Goal: Task Accomplishment & Management: Use online tool/utility

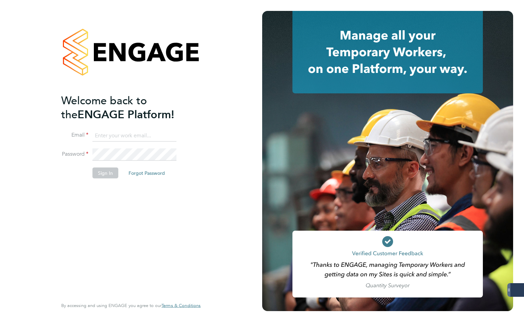
type input "iblackhall@skilledcareers.co.uk"
click at [105, 172] on button "Sign In" at bounding box center [106, 172] width 26 height 11
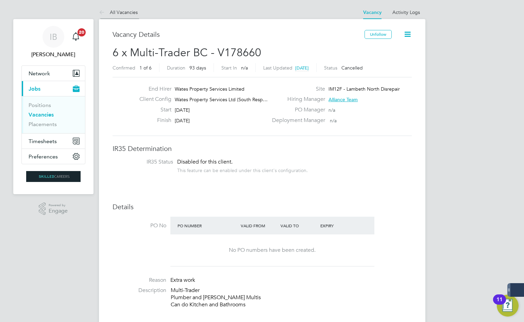
click at [129, 10] on link "All Vacancies" at bounding box center [118, 12] width 39 height 6
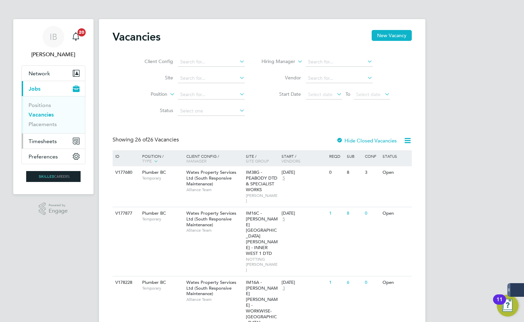
click at [49, 140] on span "Timesheets" at bounding box center [43, 141] width 28 height 6
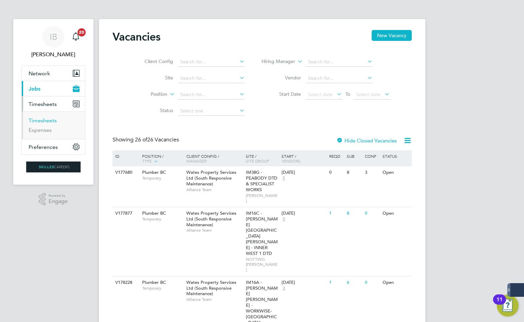
click at [50, 119] on link "Timesheets" at bounding box center [43, 120] width 28 height 6
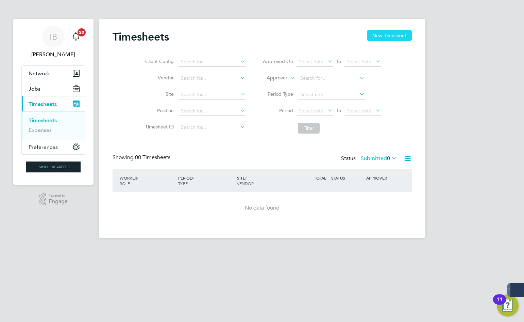
click at [383, 35] on button "New Timesheet" at bounding box center [389, 35] width 45 height 11
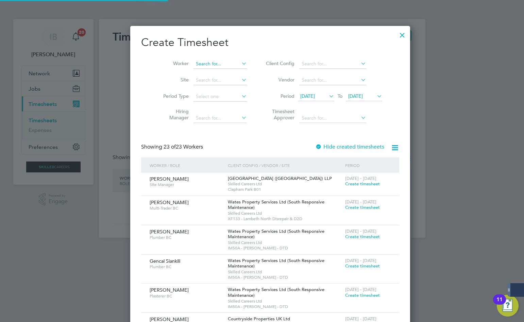
scroll to position [3, 3]
click at [198, 64] on input at bounding box center [220, 64] width 53 height 10
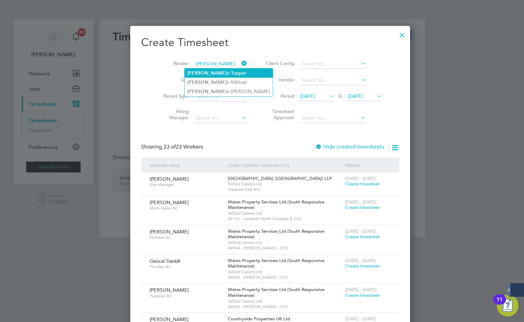
click at [211, 73] on li "[PERSON_NAME] n Trasper" at bounding box center [229, 72] width 88 height 9
type input "[PERSON_NAME]"
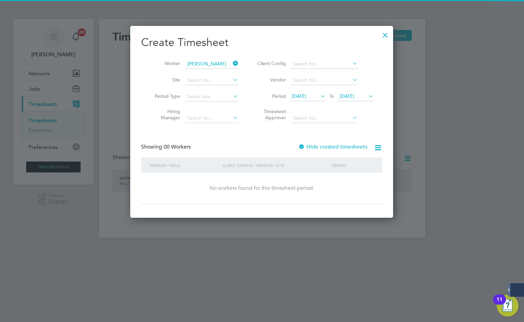
click at [328, 144] on label "Hide created timesheets" at bounding box center [332, 146] width 69 height 7
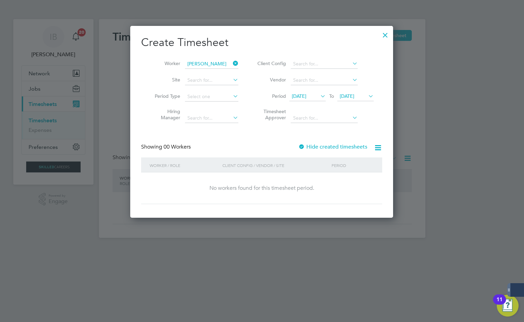
click at [328, 144] on label "Hide created timesheets" at bounding box center [332, 146] width 69 height 7
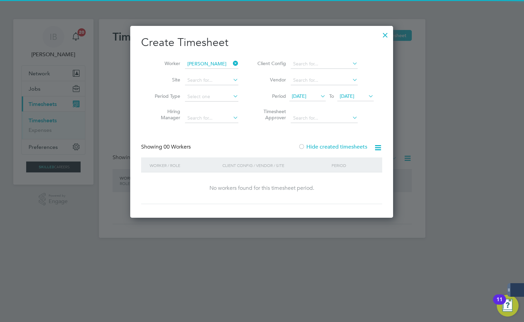
click at [320, 101] on li "Period [DATE] To [DATE]" at bounding box center [314, 96] width 135 height 16
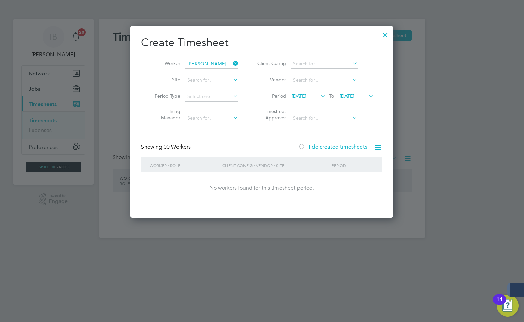
click at [319, 98] on icon at bounding box center [319, 96] width 0 height 10
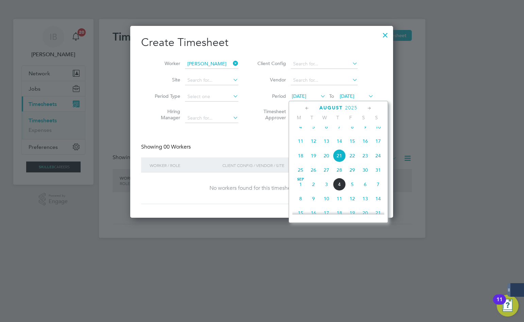
click at [299, 143] on span "11" at bounding box center [300, 140] width 13 height 13
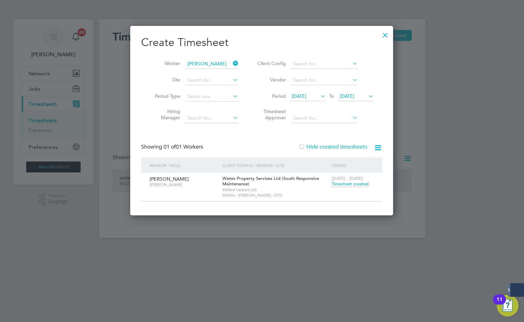
click at [353, 184] on span "Timesheet created" at bounding box center [350, 184] width 37 height 6
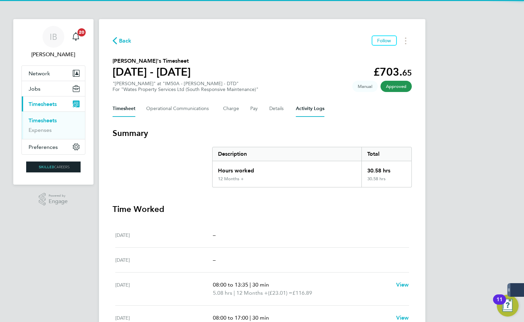
click at [319, 111] on Logs-tab "Activity Logs" at bounding box center [310, 108] width 29 height 16
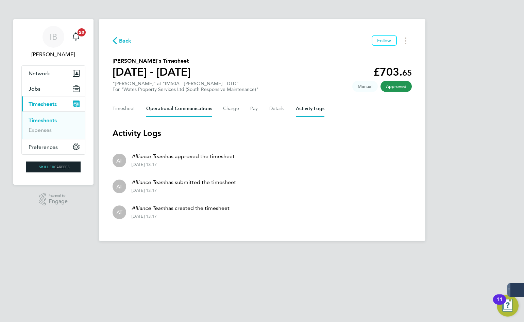
click at [160, 106] on Communications-tab "Operational Communications" at bounding box center [179, 108] width 66 height 16
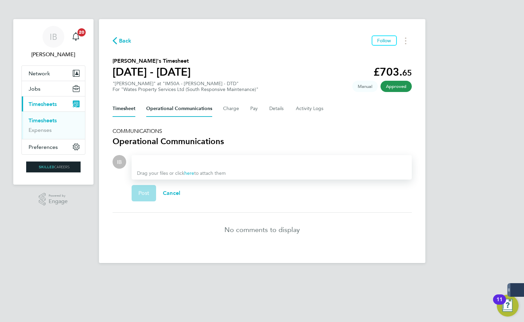
click at [128, 111] on button "Timesheet" at bounding box center [124, 108] width 23 height 16
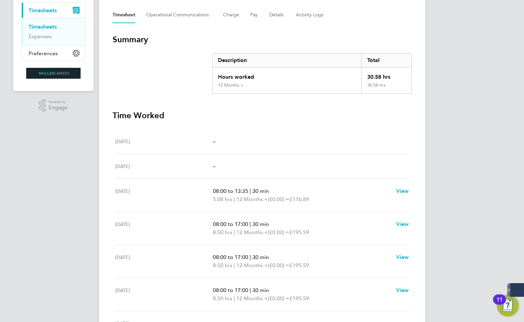
scroll to position [33, 0]
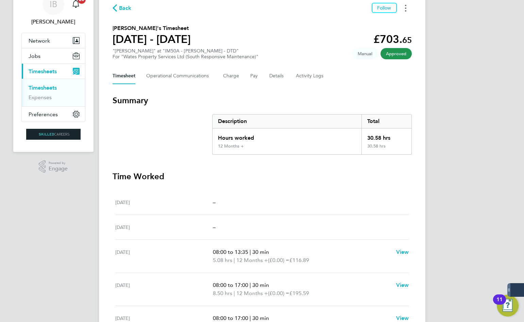
click at [405, 9] on icon "Timesheets Menu" at bounding box center [405, 8] width 1 height 7
click at [375, 24] on link "Download timesheet" at bounding box center [371, 23] width 82 height 14
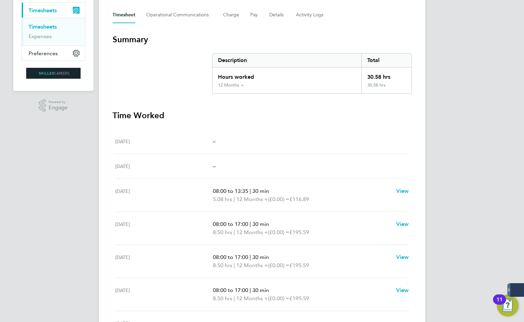
scroll to position [135, 0]
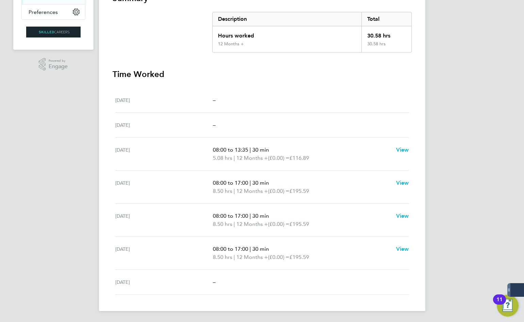
click at [478, 70] on div "IB [PERSON_NAME] Notifications 20 Applications: Network Businesses Sites Worker…" at bounding box center [262, 93] width 524 height 456
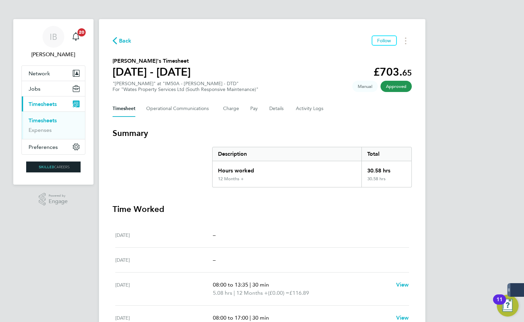
click at [128, 41] on span "Back" at bounding box center [125, 41] width 13 height 8
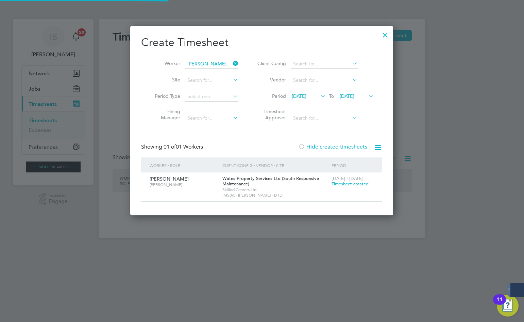
scroll to position [190, 263]
click at [231, 63] on input at bounding box center [211, 64] width 53 height 10
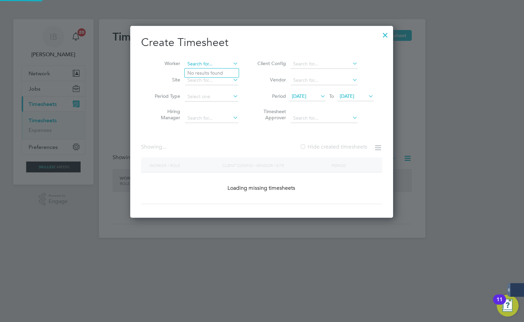
scroll to position [2700, 263]
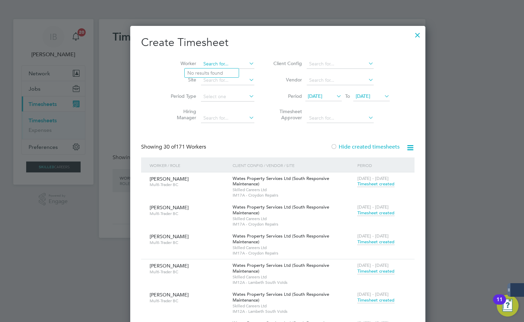
click at [214, 65] on input at bounding box center [227, 64] width 53 height 10
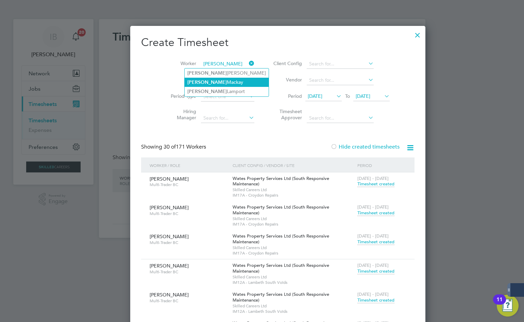
click at [210, 82] on li "[PERSON_NAME]" at bounding box center [227, 82] width 84 height 9
type input "[PERSON_NAME]"
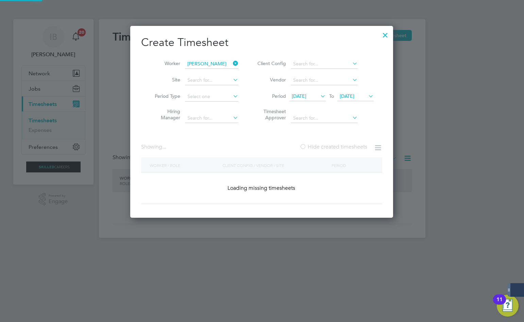
scroll to position [247, 263]
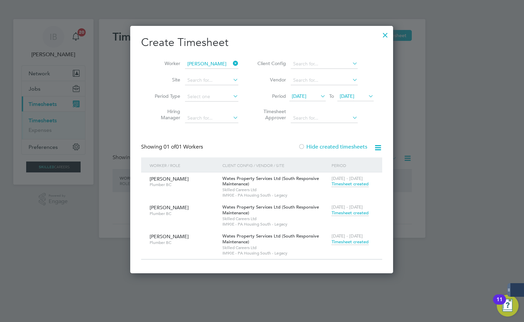
click at [346, 213] on span "Timesheet created" at bounding box center [350, 213] width 37 height 6
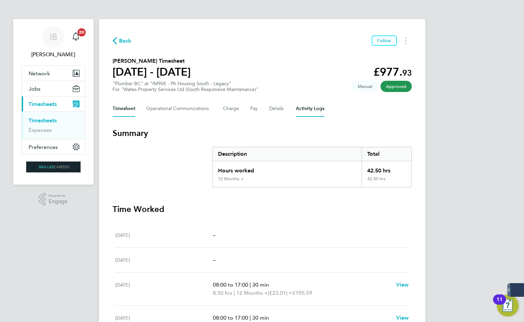
click at [309, 110] on Logs-tab "Activity Logs" at bounding box center [310, 108] width 29 height 16
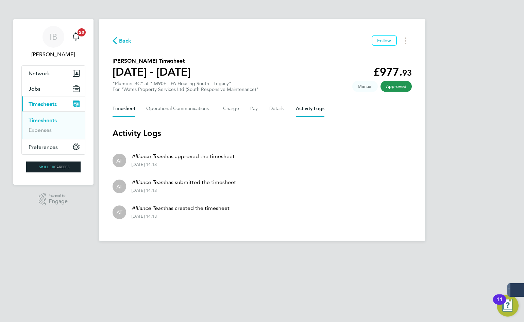
click at [121, 108] on button "Timesheet" at bounding box center [124, 108] width 23 height 16
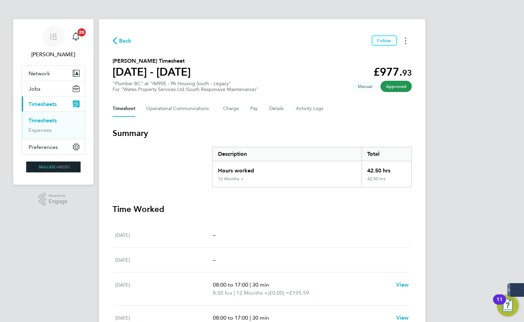
click at [406, 42] on icon "Timesheets Menu" at bounding box center [405, 40] width 1 height 7
click at [367, 57] on link "Download timesheet" at bounding box center [371, 56] width 82 height 14
click at [128, 38] on span "Back" at bounding box center [125, 41] width 13 height 8
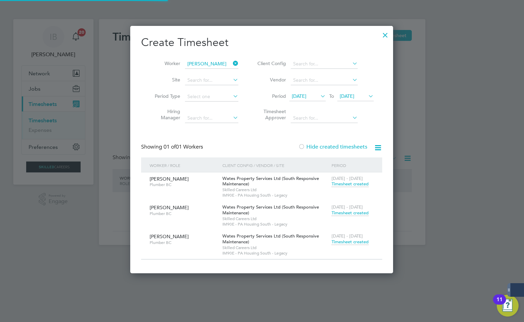
scroll to position [247, 263]
click at [357, 238] on span "[DATE] - [DATE]" at bounding box center [347, 236] width 31 height 6
click at [360, 241] on span "Timesheet created" at bounding box center [350, 242] width 37 height 6
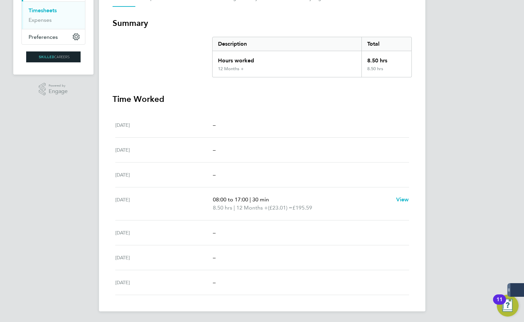
scroll to position [110, 0]
drag, startPoint x: 327, startPoint y: 207, endPoint x: 210, endPoint y: 203, distance: 117.8
click at [210, 203] on div "[DATE] 08:00 to 17:00 | 30 min 8.50 hrs | 12 Months + (£23.01) = £195.59 View" at bounding box center [262, 203] width 294 height 33
click at [210, 199] on div "[DATE]" at bounding box center [164, 203] width 98 height 16
click at [226, 195] on p "08:00 to 17:00 | 30 min" at bounding box center [302, 199] width 178 height 8
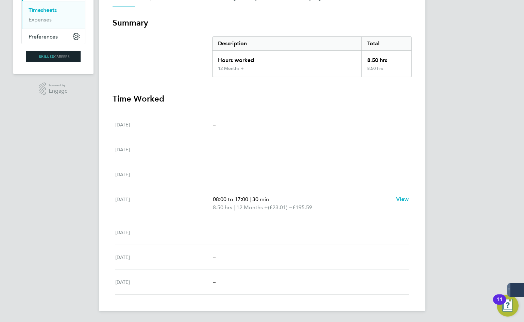
drag, startPoint x: 214, startPoint y: 198, endPoint x: 288, endPoint y: 199, distance: 73.8
click at [288, 199] on p "08:00 to 17:00 | 30 min" at bounding box center [302, 199] width 178 height 8
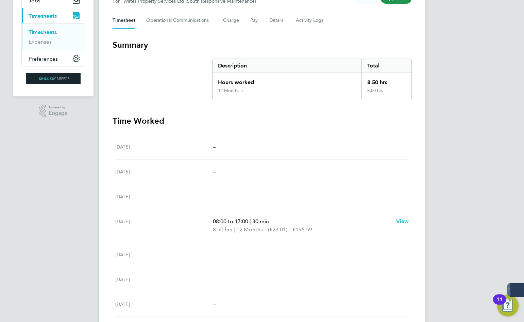
scroll to position [76, 0]
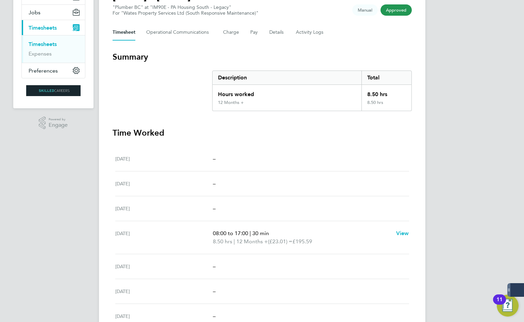
drag, startPoint x: 213, startPoint y: 231, endPoint x: 274, endPoint y: 231, distance: 61.2
click at [274, 231] on p "08:00 to 17:00 | 30 min" at bounding box center [302, 233] width 178 height 8
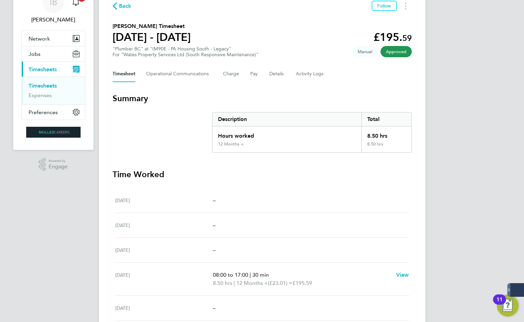
scroll to position [0, 0]
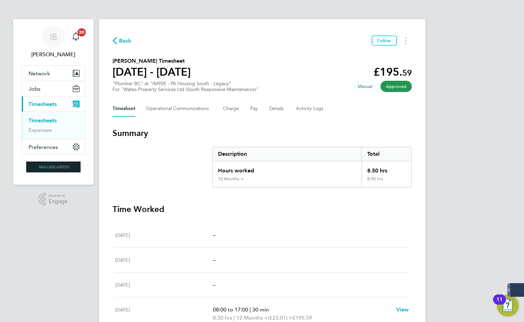
click at [289, 110] on div "Timesheet Operational Communications Charge Pay Details Activity Logs" at bounding box center [262, 108] width 299 height 16
click at [237, 109] on button "Charge" at bounding box center [231, 108] width 16 height 16
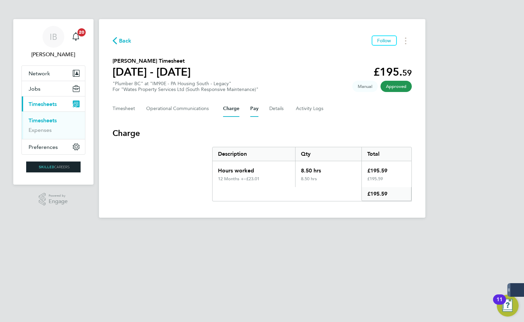
click at [254, 111] on button "Pay" at bounding box center [254, 108] width 8 height 16
click at [119, 106] on button "Timesheet" at bounding box center [124, 108] width 23 height 16
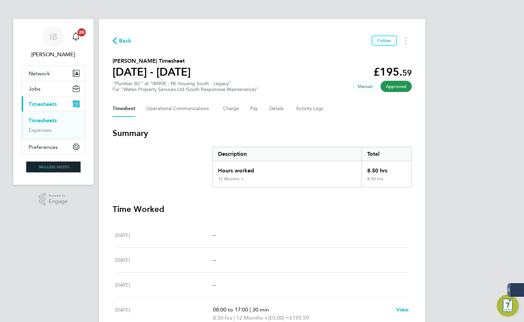
scroll to position [110, 0]
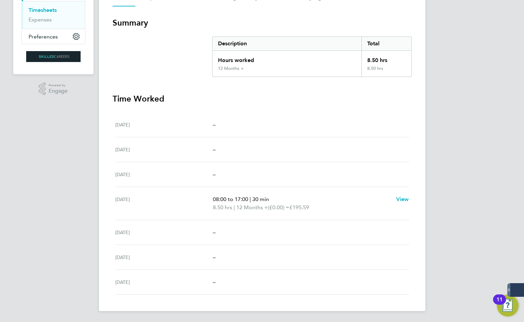
drag, startPoint x: 256, startPoint y: 198, endPoint x: 281, endPoint y: 199, distance: 24.9
click at [281, 199] on p "08:00 to 17:00 | 30 min" at bounding box center [302, 199] width 178 height 8
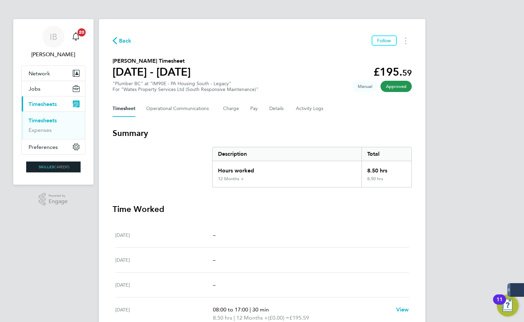
drag, startPoint x: 387, startPoint y: 169, endPoint x: 358, endPoint y: 200, distance: 42.2
click at [346, 179] on div "Hours worked 8.50 hrs 12 Months + 8.50 hrs" at bounding box center [312, 174] width 200 height 26
click at [365, 208] on h3 "Time Worked" at bounding box center [262, 208] width 299 height 11
click at [119, 40] on span "Back" at bounding box center [125, 41] width 13 height 8
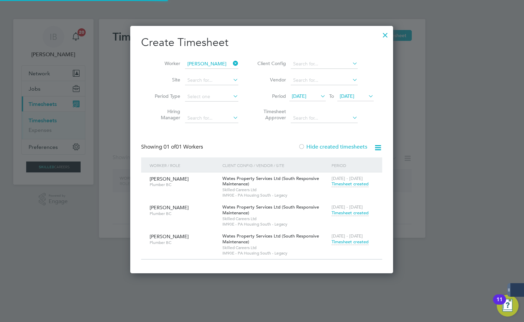
scroll to position [247, 263]
click at [387, 33] on div at bounding box center [385, 33] width 12 height 12
